Goal: Information Seeking & Learning: Learn about a topic

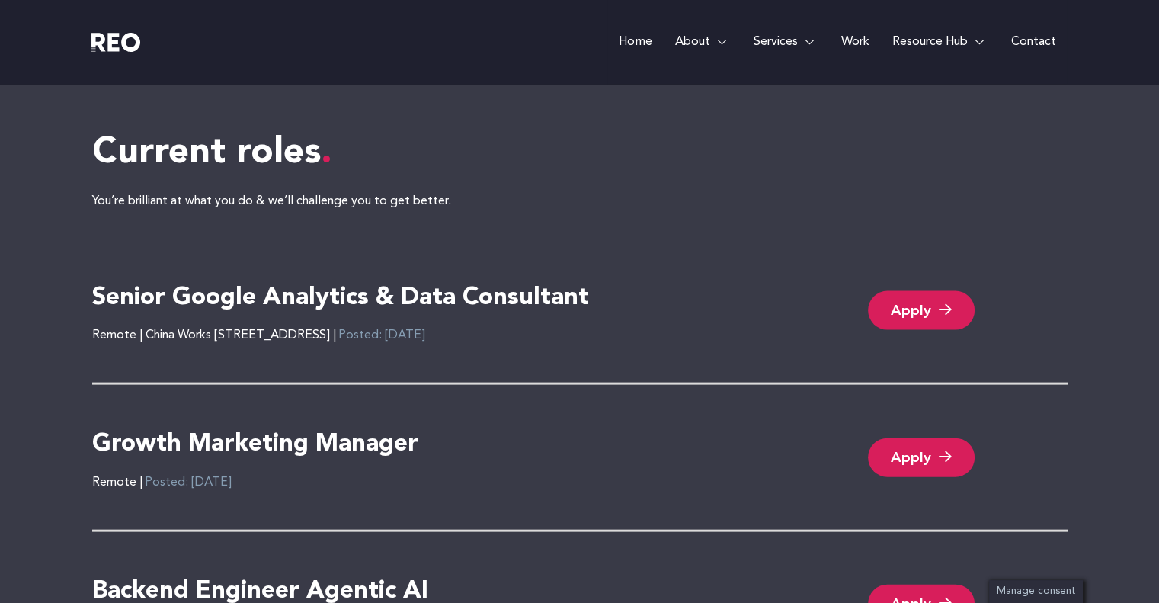
scroll to position [3151, 0]
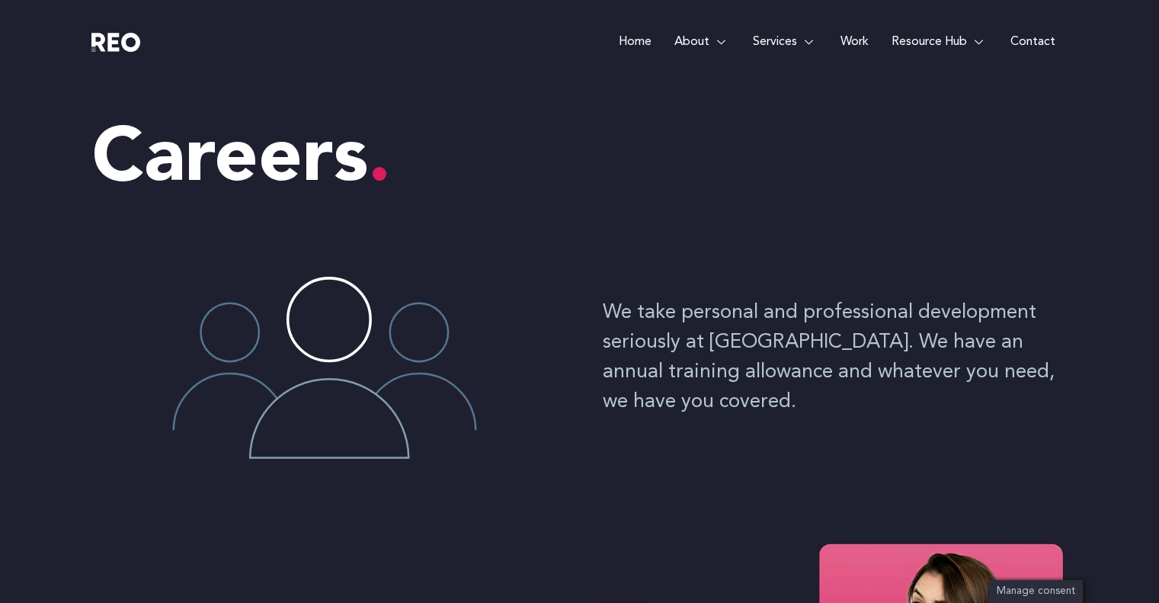
scroll to position [3119, 0]
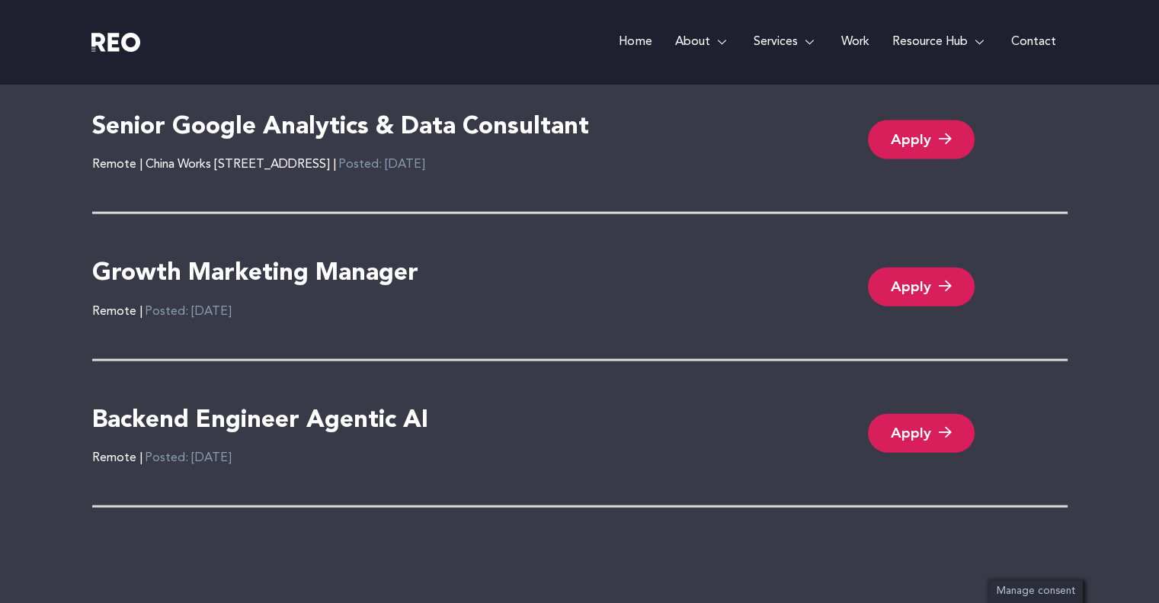
scroll to position [3387, 0]
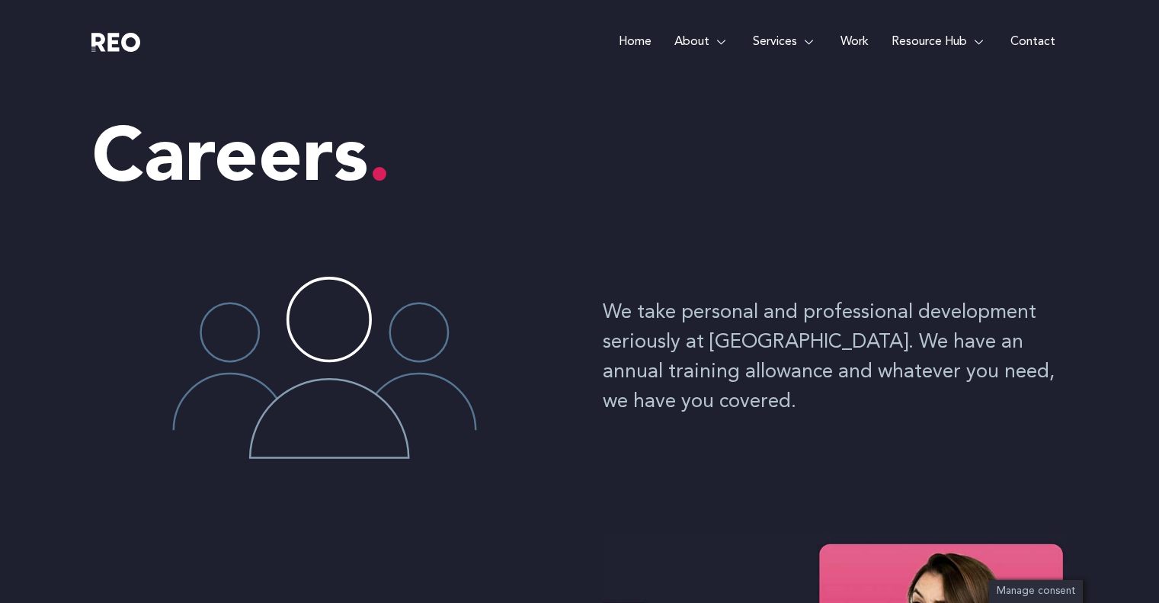
scroll to position [3366, 0]
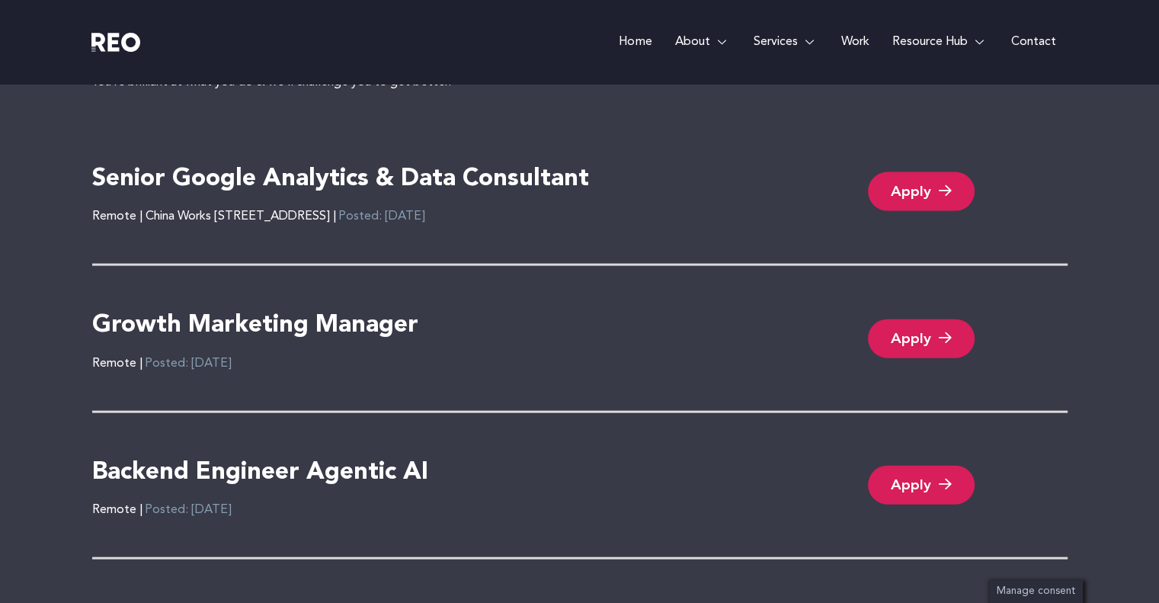
scroll to position [3366, 0]
